Goal: Information Seeking & Learning: Learn about a topic

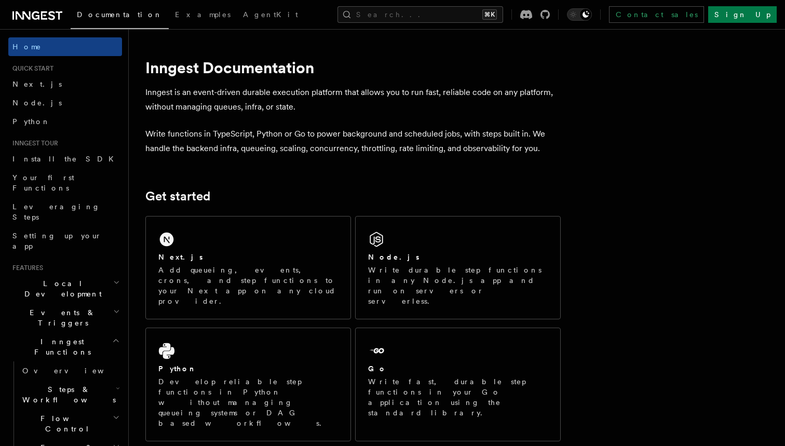
click at [49, 87] on link "Next.js" at bounding box center [65, 84] width 114 height 19
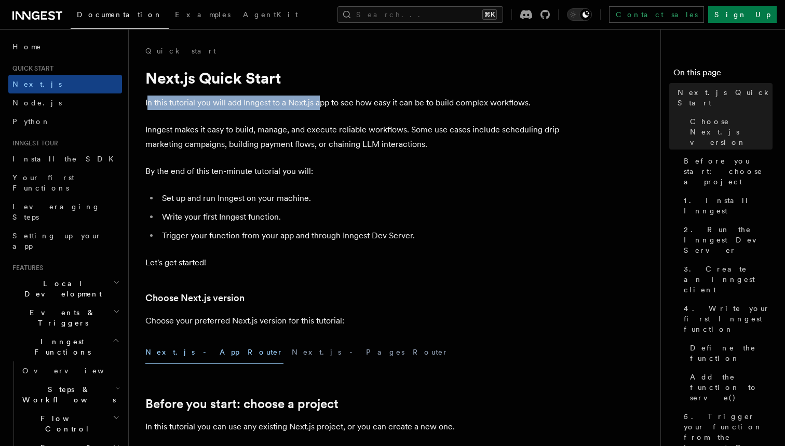
drag, startPoint x: 148, startPoint y: 104, endPoint x: 320, endPoint y: 103, distance: 171.8
click at [320, 103] on p "In this tutorial you will add Inngest to a Next.js app to see how easy it can b…" at bounding box center [352, 103] width 415 height 15
click at [352, 106] on p "In this tutorial you will add Inngest to a Next.js app to see how easy it can b…" at bounding box center [352, 103] width 415 height 15
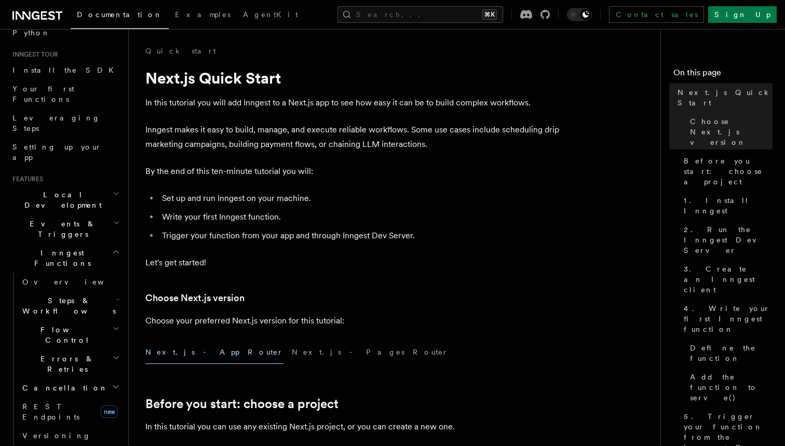
scroll to position [97, 0]
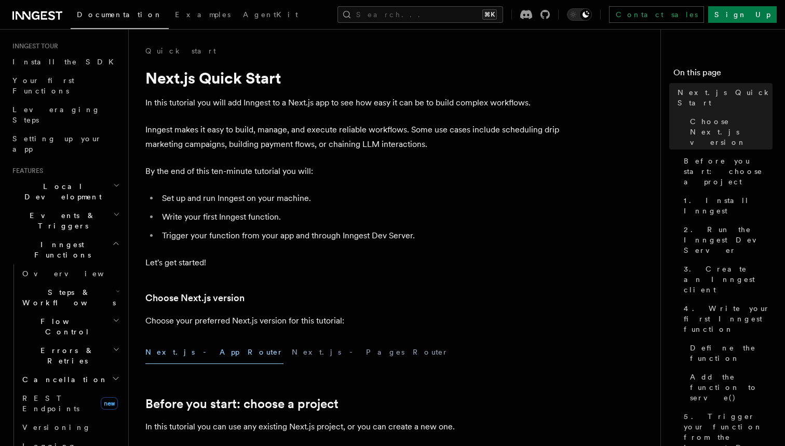
click at [34, 316] on span "Flow Control" at bounding box center [65, 326] width 94 height 21
click at [42, 346] on span "Overview" at bounding box center [85, 350] width 107 height 8
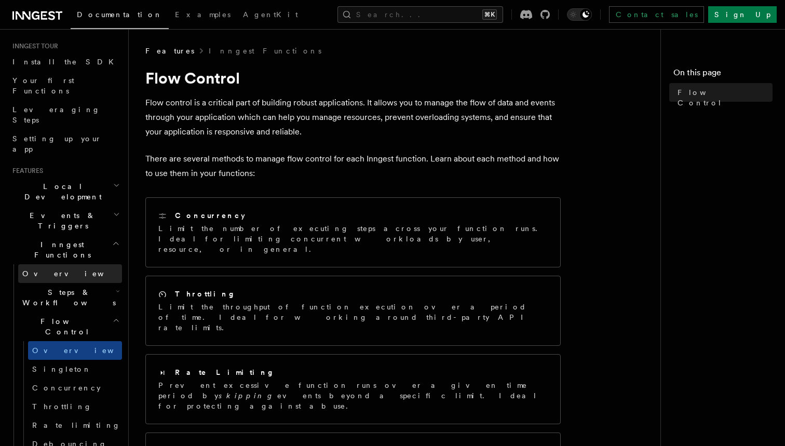
click at [32, 264] on link "Overview" at bounding box center [70, 273] width 104 height 19
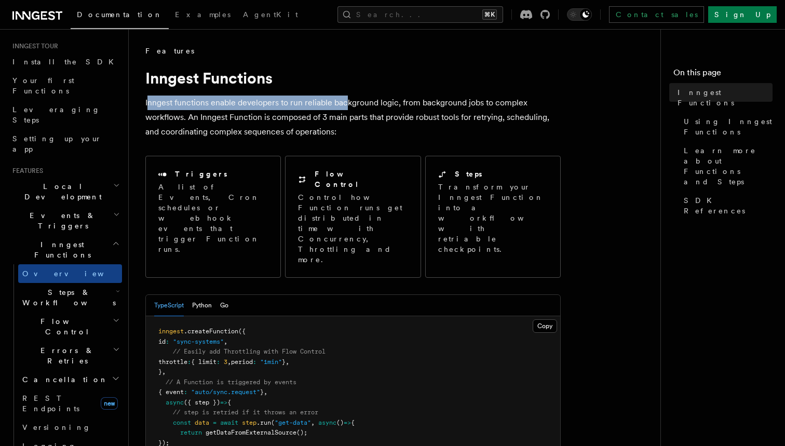
drag, startPoint x: 147, startPoint y: 104, endPoint x: 347, endPoint y: 103, distance: 199.3
click at [347, 103] on p "Inngest functions enable developers to run reliable background logic, from back…" at bounding box center [352, 118] width 415 height 44
click at [376, 119] on p "Inngest functions enable developers to run reliable background logic, from back…" at bounding box center [352, 118] width 415 height 44
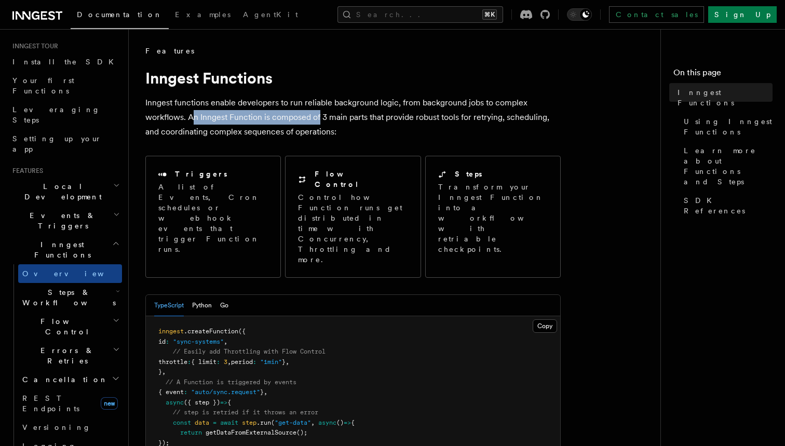
drag, startPoint x: 191, startPoint y: 118, endPoint x: 319, endPoint y: 121, distance: 127.7
click at [319, 121] on p "Inngest functions enable developers to run reliable background logic, from back…" at bounding box center [352, 118] width 415 height 44
click at [336, 131] on p "Inngest functions enable developers to run reliable background logic, from back…" at bounding box center [352, 118] width 415 height 44
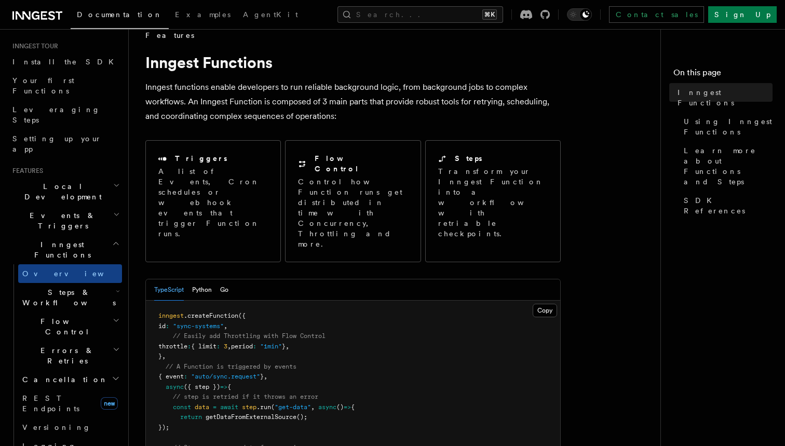
scroll to position [16, 0]
drag, startPoint x: 149, startPoint y: 118, endPoint x: 344, endPoint y: 116, distance: 194.2
click at [344, 116] on p "Inngest functions enable developers to run reliable background logic, from back…" at bounding box center [352, 102] width 415 height 44
click at [351, 118] on p "Inngest functions enable developers to run reliable background logic, from back…" at bounding box center [352, 102] width 415 height 44
drag, startPoint x: 152, startPoint y: 117, endPoint x: 341, endPoint y: 108, distance: 188.6
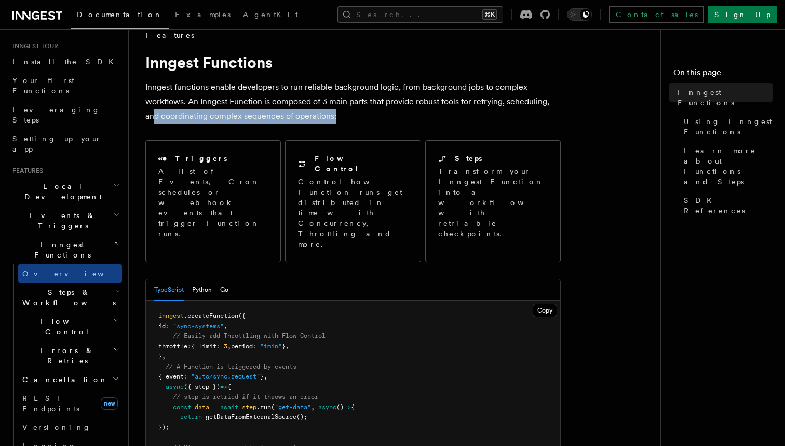
click at [341, 108] on p "Inngest functions enable developers to run reliable background logic, from back…" at bounding box center [352, 102] width 415 height 44
click at [349, 113] on p "Inngest functions enable developers to run reliable background logic, from back…" at bounding box center [352, 102] width 415 height 44
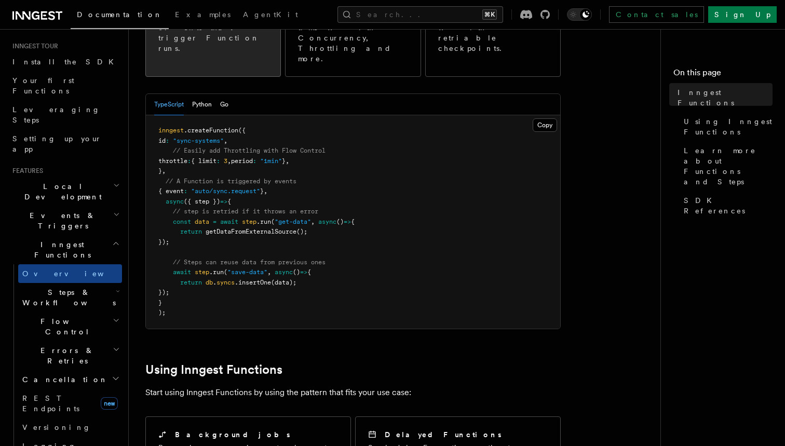
scroll to position [207, 0]
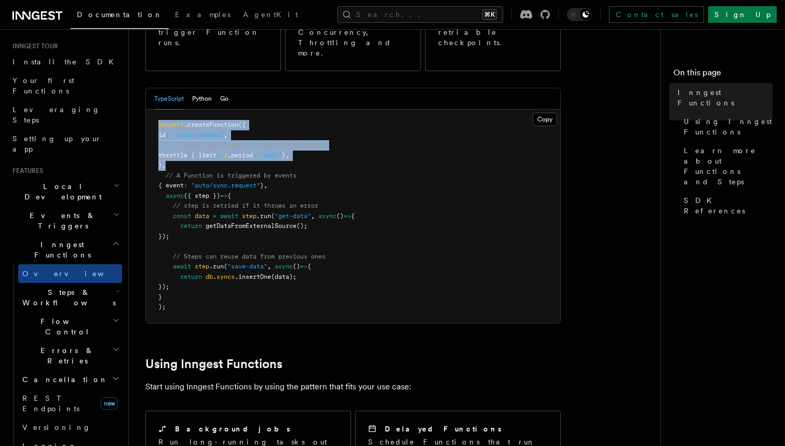
drag, startPoint x: 157, startPoint y: 83, endPoint x: 256, endPoint y: 116, distance: 105.2
click at [256, 116] on pre "inngest .createFunction ({ id : "sync-systems" , // Easily add Throttling with …" at bounding box center [353, 216] width 414 height 213
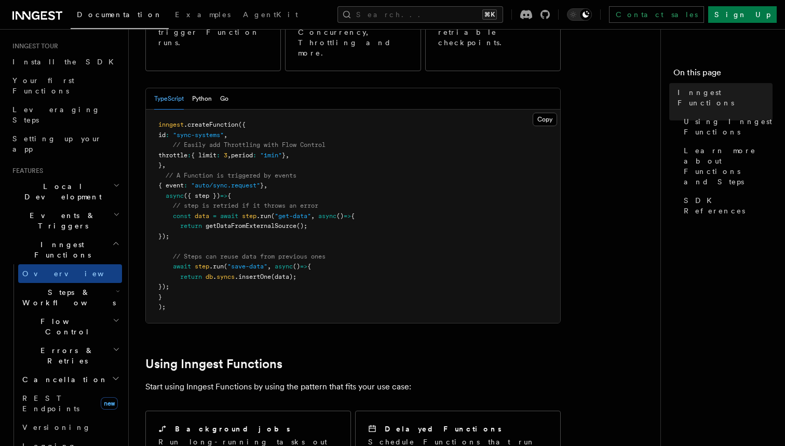
click at [254, 126] on pre "inngest .createFunction ({ id : "sync-systems" , // Easily add Throttling with …" at bounding box center [353, 216] width 414 height 213
drag, startPoint x: 173, startPoint y: 110, endPoint x: 322, endPoint y: 112, distance: 149.0
click at [322, 112] on pre "inngest .createFunction ({ id : "sync-systems" , // Easily add Throttling with …" at bounding box center [353, 216] width 414 height 213
click at [330, 116] on pre "inngest .createFunction ({ id : "sync-systems" , // Easily add Throttling with …" at bounding box center [353, 216] width 414 height 213
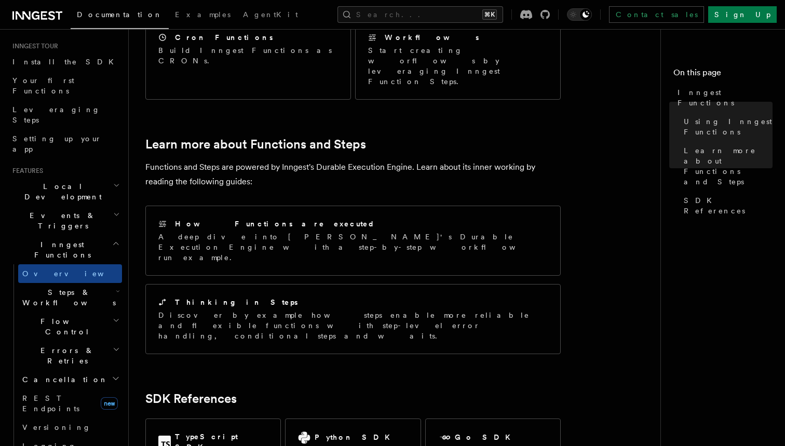
scroll to position [677, 0]
